Goal: Navigation & Orientation: Find specific page/section

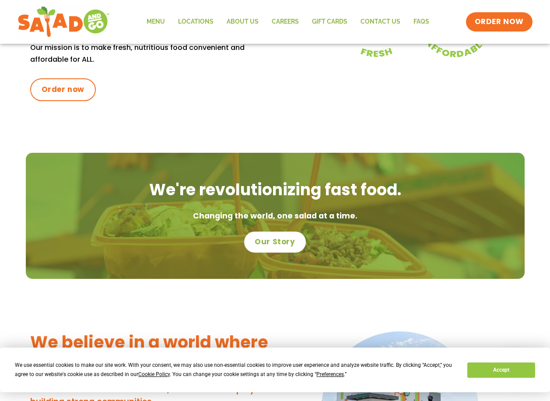
scroll to position [455, 0]
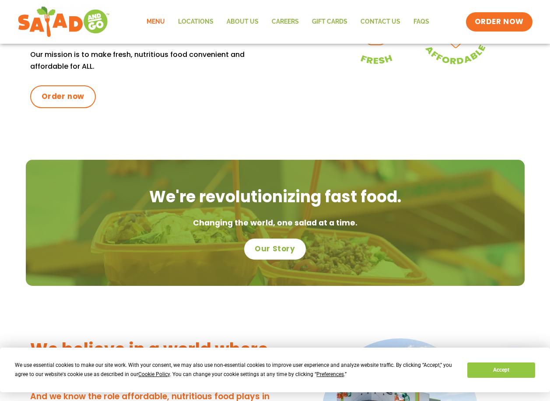
click at [158, 21] on link "Menu" at bounding box center [156, 22] width 32 height 20
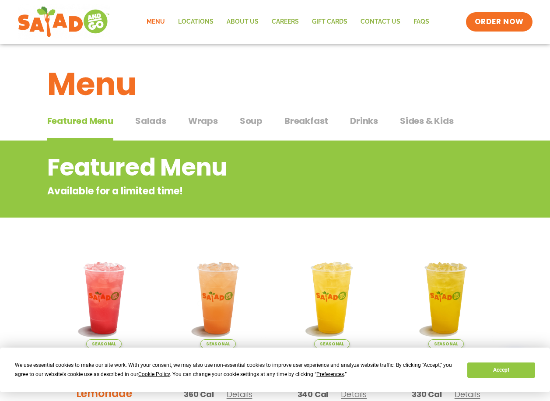
click at [147, 125] on span "Salads" at bounding box center [150, 120] width 31 height 13
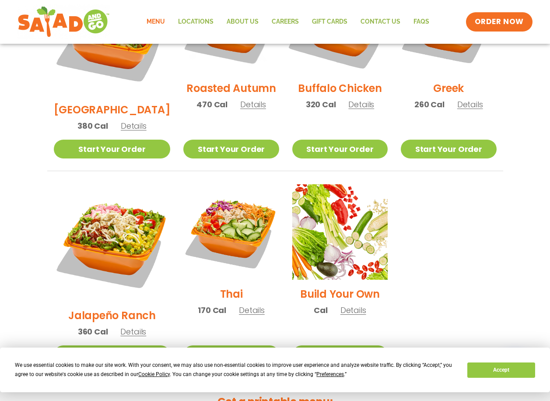
scroll to position [569, 0]
